Goal: Connect with others: Connect with others

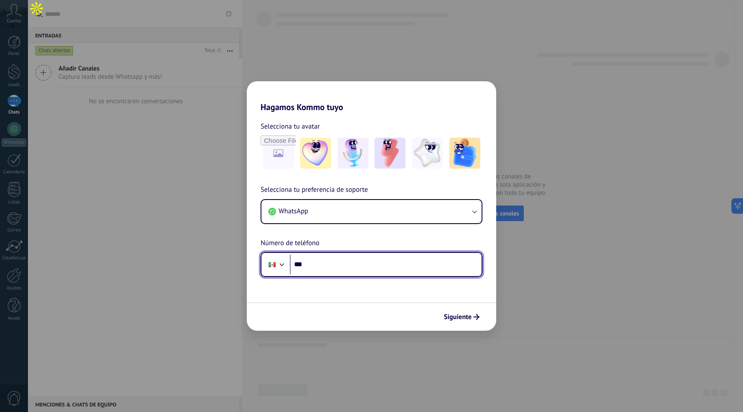
click at [333, 267] on input "***" at bounding box center [386, 265] width 192 height 20
type input "**********"
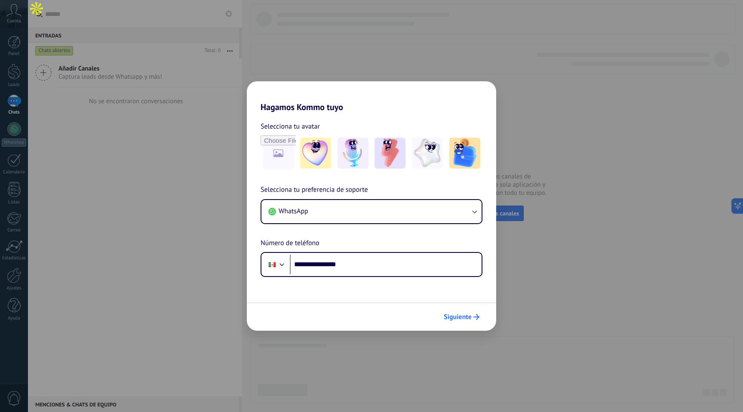
click at [466, 320] on span "Siguiente" at bounding box center [458, 317] width 28 height 6
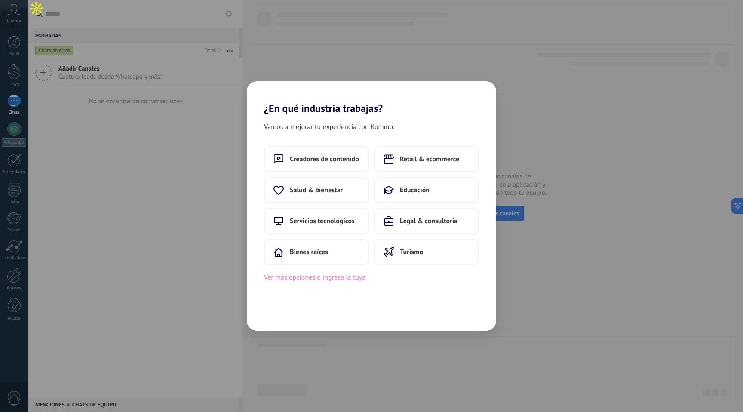
click at [330, 280] on button "Ver más opciones o ingresa la tuya" at bounding box center [315, 277] width 102 height 11
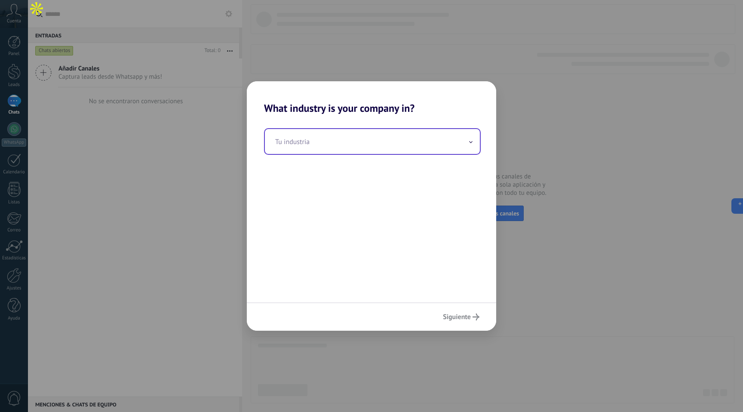
click at [355, 145] on input "text" at bounding box center [372, 141] width 215 height 25
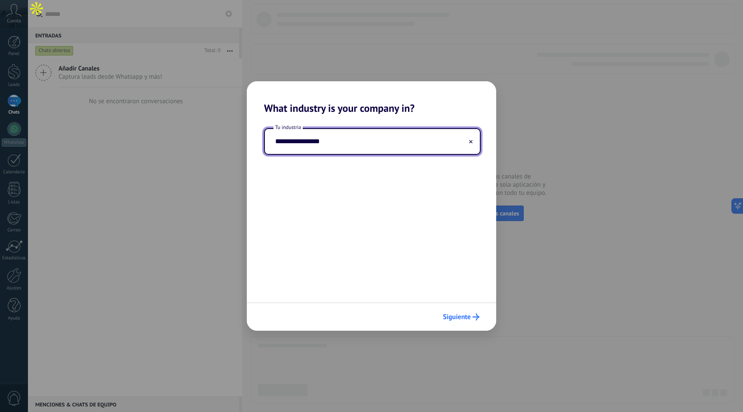
type input "**********"
click at [465, 318] on span "Siguiente" at bounding box center [457, 317] width 28 height 6
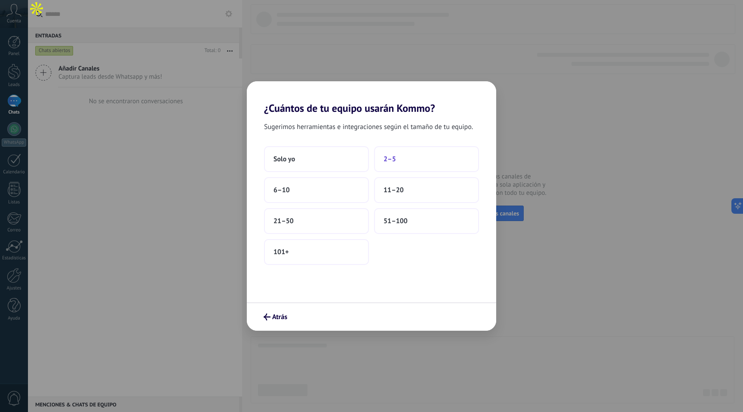
click at [416, 163] on button "2–5" at bounding box center [426, 159] width 105 height 26
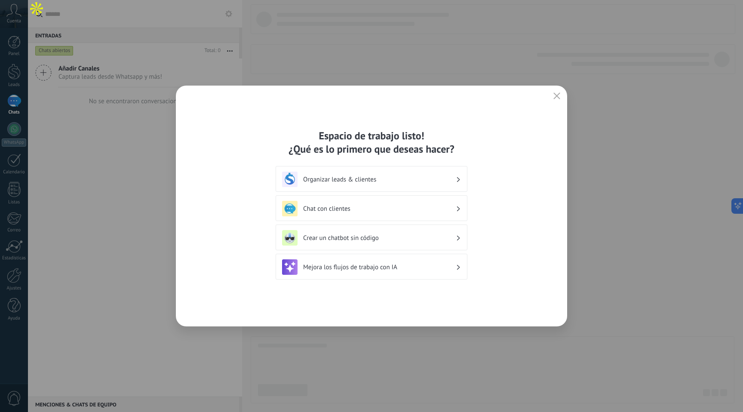
click at [397, 180] on h3 "Organizar leads & clientes" at bounding box center [379, 180] width 153 height 8
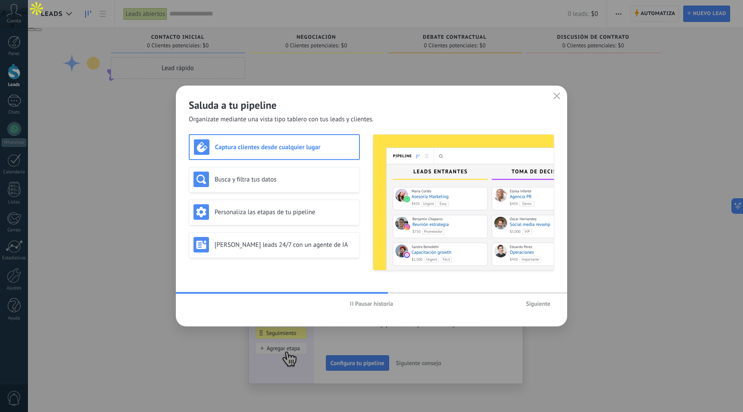
click at [540, 303] on span "Siguiente" at bounding box center [538, 304] width 25 height 6
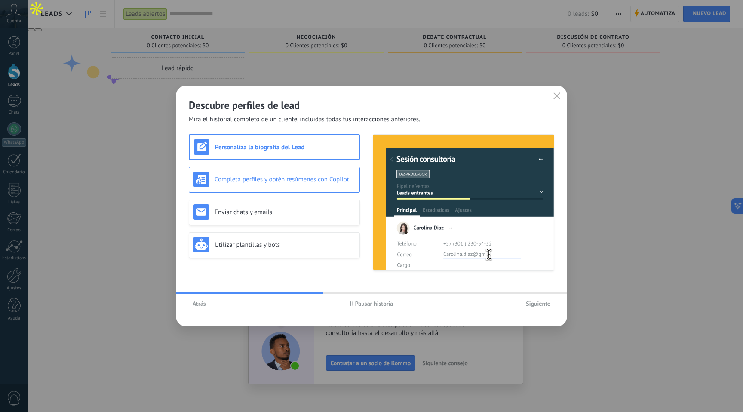
click at [281, 177] on h3 "Completa perfiles y obtén resúmenes con Copilot" at bounding box center [285, 180] width 141 height 8
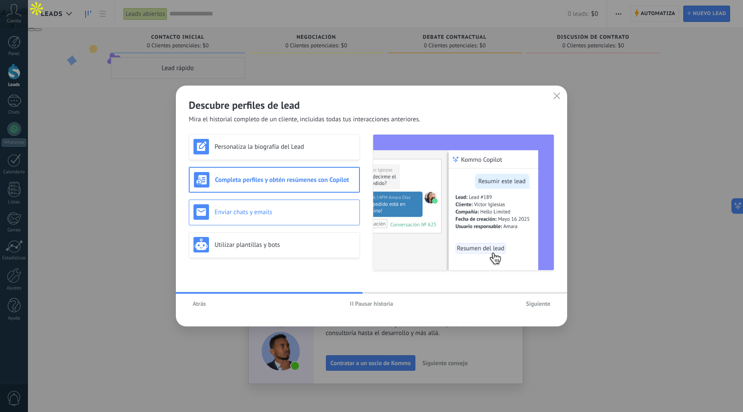
click at [289, 207] on div "Enviar chats y emails" at bounding box center [275, 211] width 162 height 15
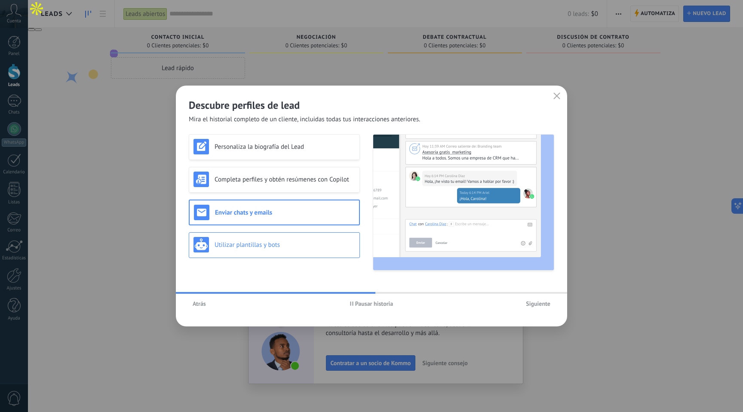
click at [290, 244] on h3 "Utilizar plantillas y bots" at bounding box center [285, 245] width 141 height 8
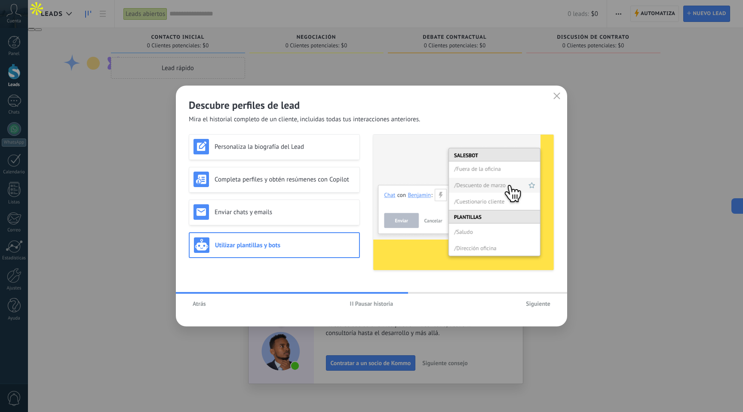
click at [546, 304] on span "Siguiente" at bounding box center [538, 304] width 25 height 6
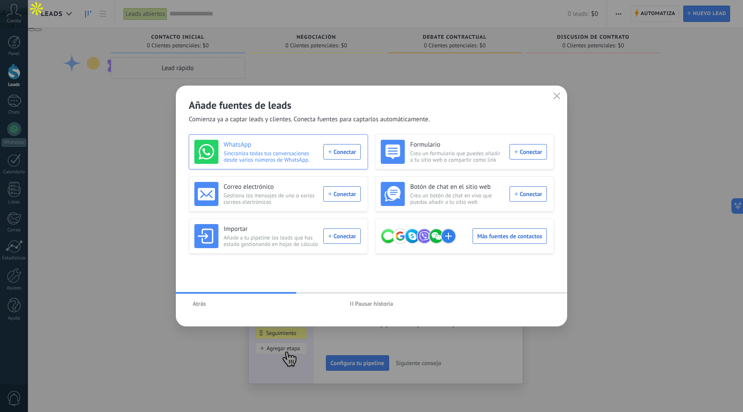
click at [342, 152] on div "WhatsApp Sincroniza todas tus conversaciones desde varios números de WhatsApp. …" at bounding box center [277, 152] width 167 height 24
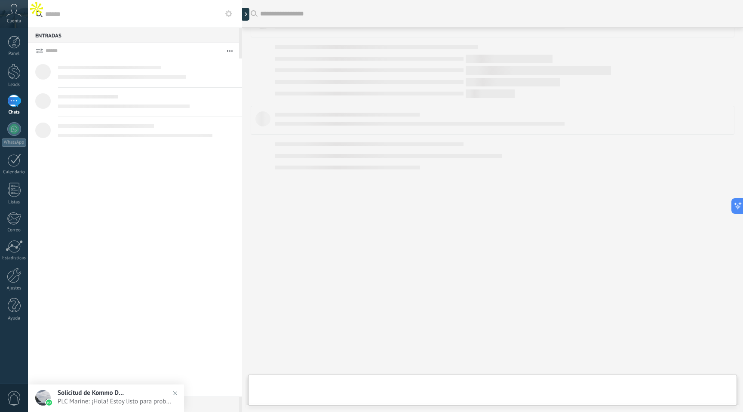
scroll to position [157, 0]
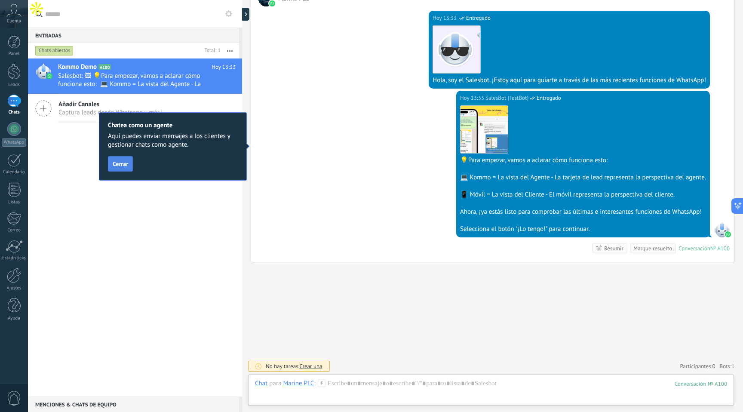
click at [117, 167] on span "Cerrar" at bounding box center [120, 164] width 15 height 6
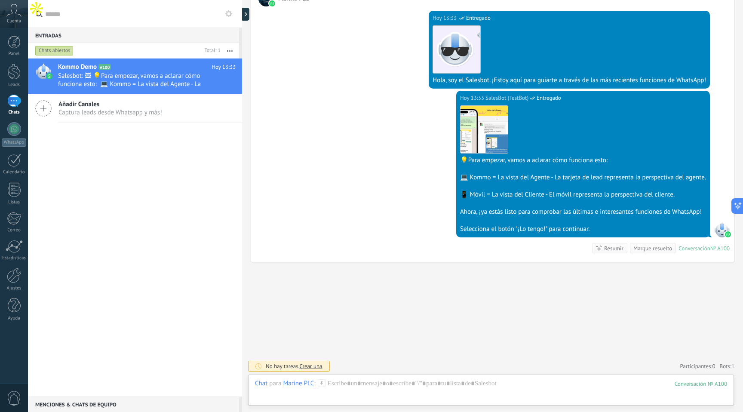
click at [635, 250] on div "Marque resuelto" at bounding box center [653, 248] width 39 height 8
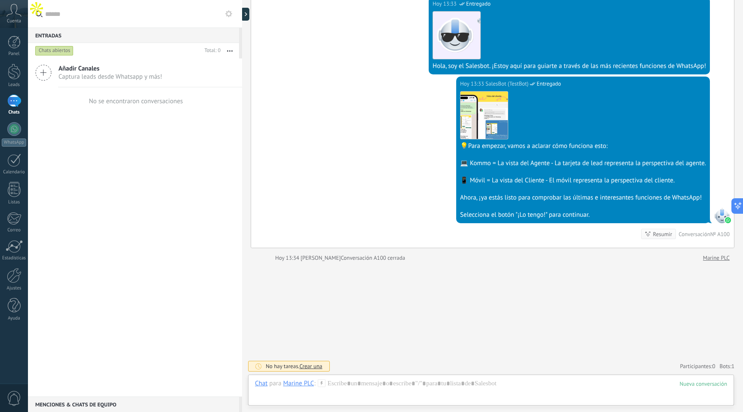
click at [42, 70] on icon at bounding box center [43, 73] width 16 height 16
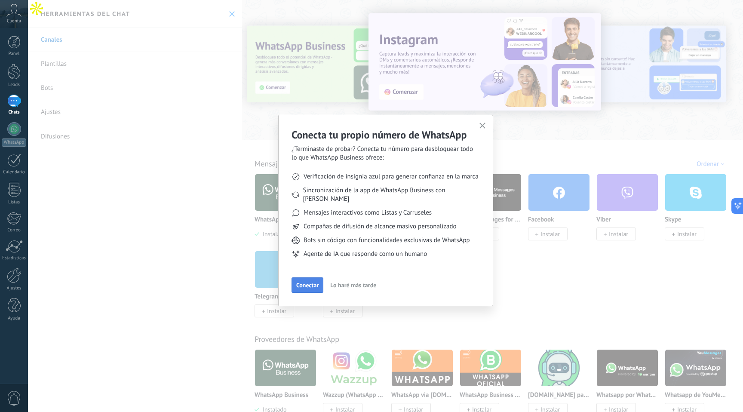
click at [306, 282] on span "Conectar" at bounding box center [307, 285] width 22 height 6
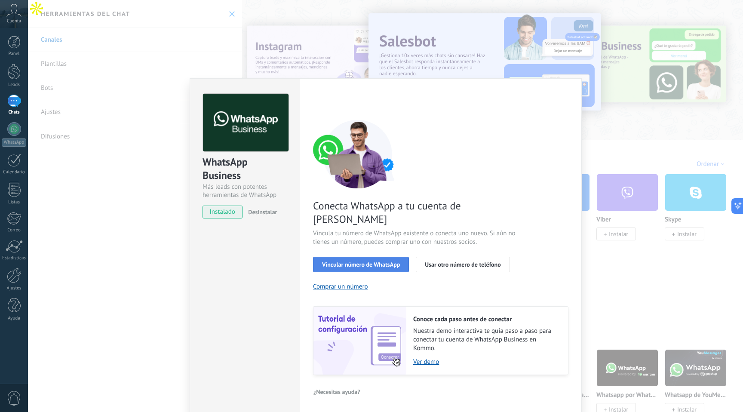
click at [367, 262] on span "Vincular número de WhatsApp" at bounding box center [361, 265] width 78 height 6
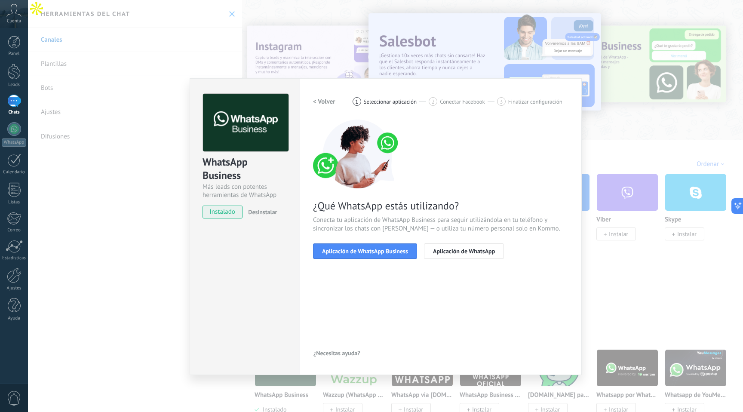
click at [367, 253] on span "Aplicación de WhatsApp Business" at bounding box center [365, 251] width 86 height 6
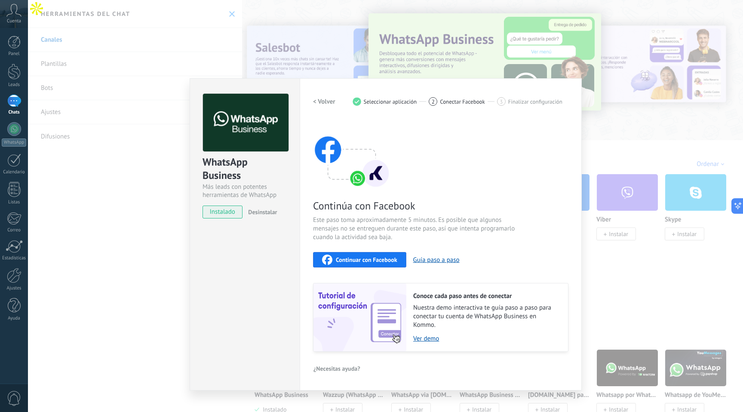
click at [369, 261] on span "Continuar con Facebook" at bounding box center [367, 260] width 62 height 6
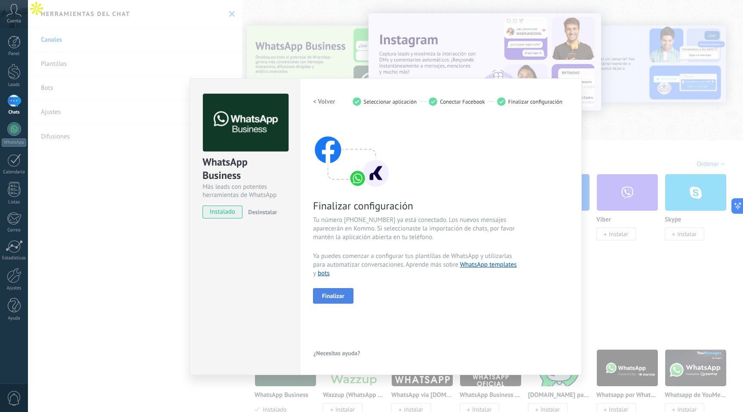
click at [334, 300] on button "Finalizar" at bounding box center [333, 295] width 40 height 15
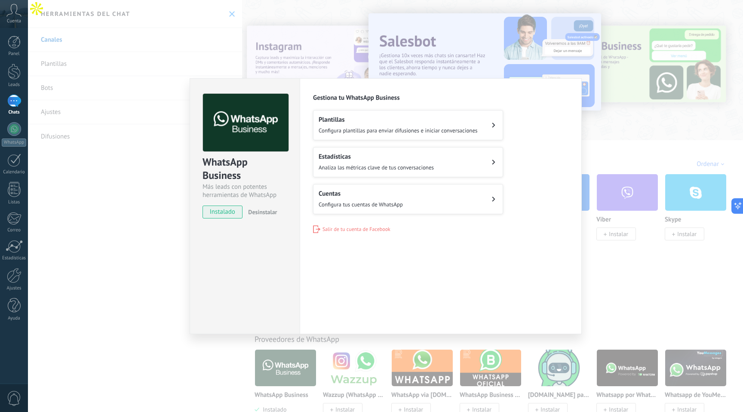
click at [692, 141] on div "WhatsApp Business Más leads con potentes herramientas de WhatsApp instalado Des…" at bounding box center [386, 206] width 716 height 412
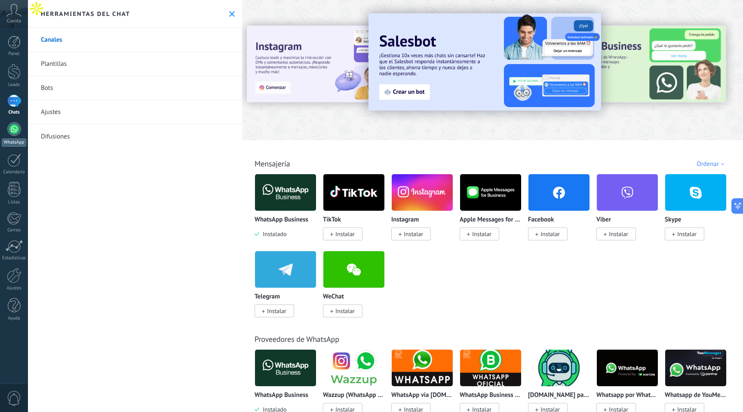
click at [12, 130] on div at bounding box center [14, 129] width 14 height 14
